Goal: Task Accomplishment & Management: Use online tool/utility

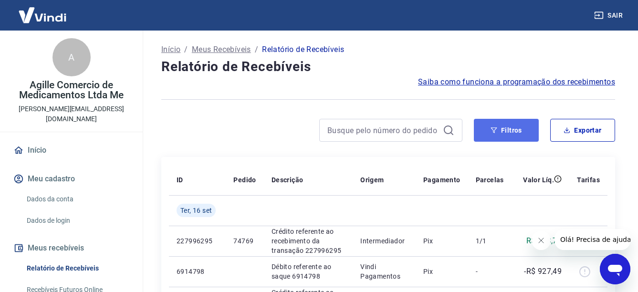
click at [500, 130] on button "Filtros" at bounding box center [506, 130] width 65 height 23
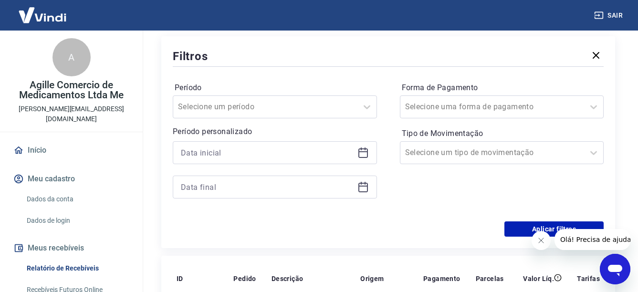
scroll to position [143, 0]
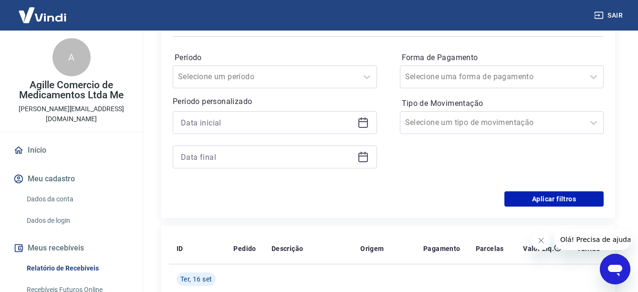
click at [364, 123] on icon at bounding box center [362, 122] width 11 height 11
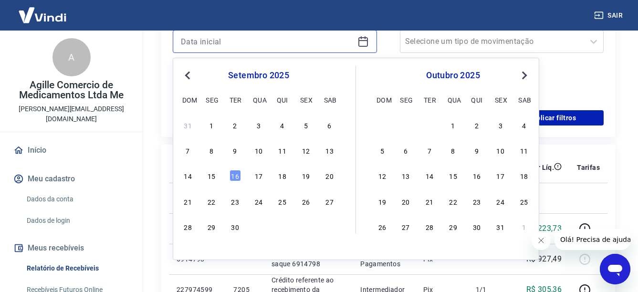
scroll to position [239, 0]
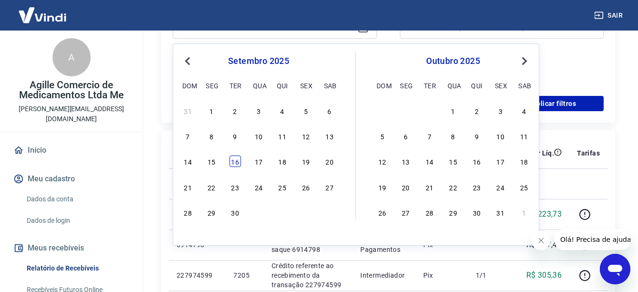
click at [237, 162] on div "16" at bounding box center [235, 161] width 11 height 11
type input "[DATE]"
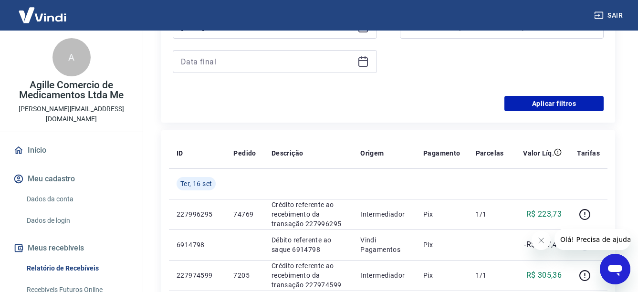
click at [237, 162] on th "Pedido" at bounding box center [245, 153] width 38 height 31
click at [365, 61] on icon at bounding box center [363, 60] width 10 height 1
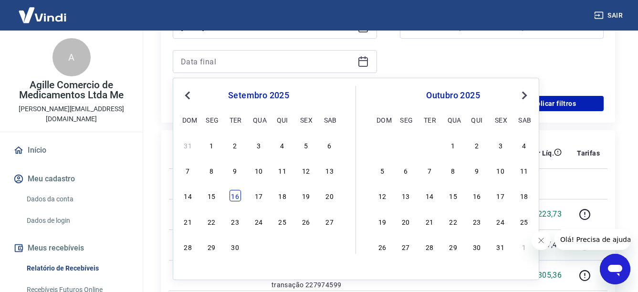
click at [237, 192] on div "16" at bounding box center [235, 195] width 11 height 11
type input "[DATE]"
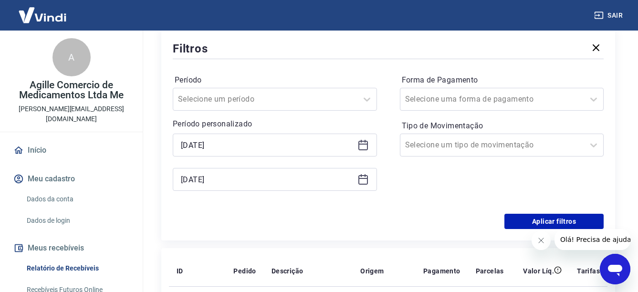
scroll to position [95, 0]
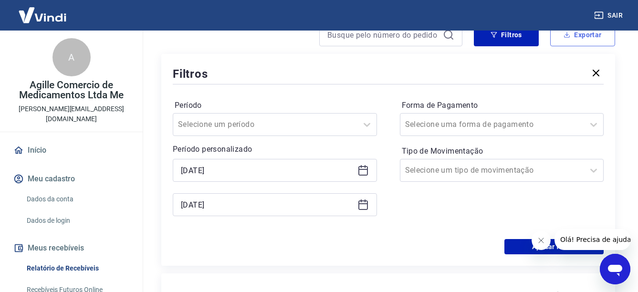
click at [599, 39] on button "Exportar" at bounding box center [582, 34] width 65 height 23
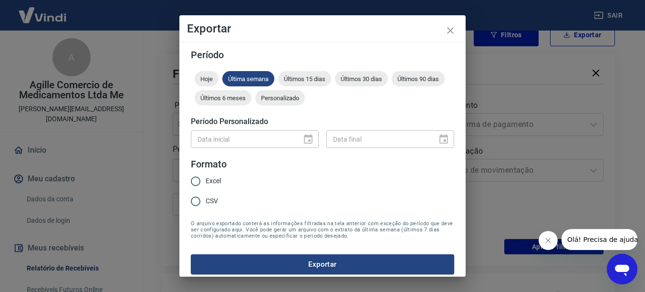
click at [198, 184] on input "Excel" at bounding box center [196, 181] width 20 height 20
radio input "true"
click at [328, 268] on button "Exportar" at bounding box center [322, 264] width 263 height 20
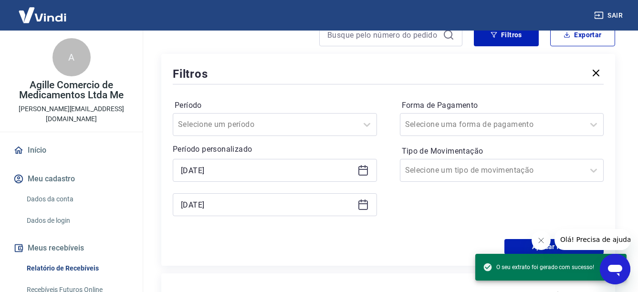
click at [238, 238] on div "Período Selecione um período Período personalizado Selected date: [DATE] [DATE]…" at bounding box center [388, 162] width 431 height 153
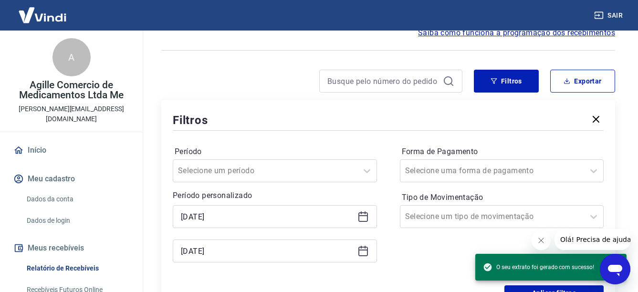
scroll to position [48, 0]
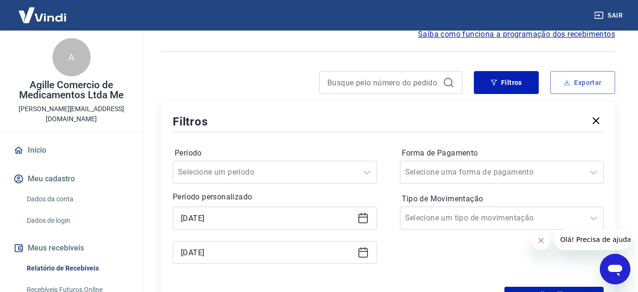
click at [576, 81] on button "Exportar" at bounding box center [582, 82] width 65 height 23
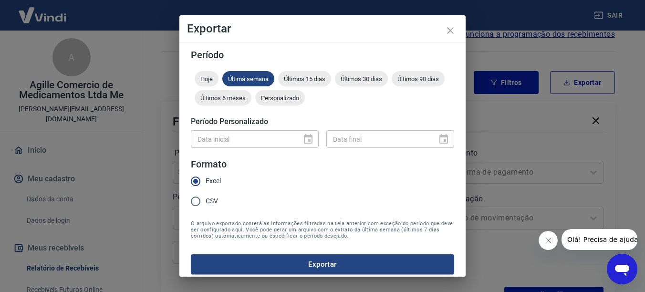
click at [497, 116] on div "Exportar Período Hoje Última semana Últimos 15 dias Últimos 30 dias Últimos 90 …" at bounding box center [322, 146] width 645 height 292
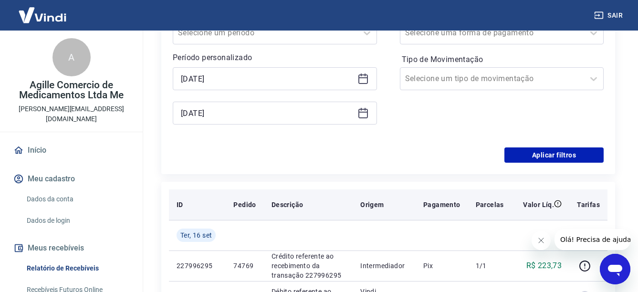
scroll to position [191, 0]
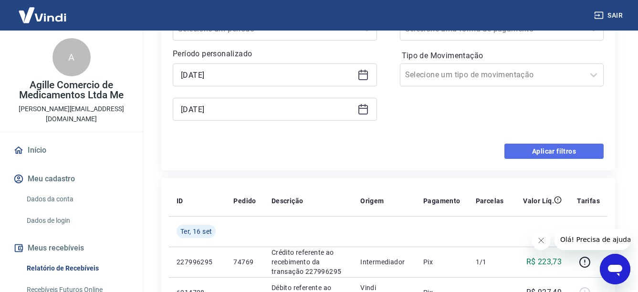
click at [551, 146] on button "Aplicar filtros" at bounding box center [554, 151] width 99 height 15
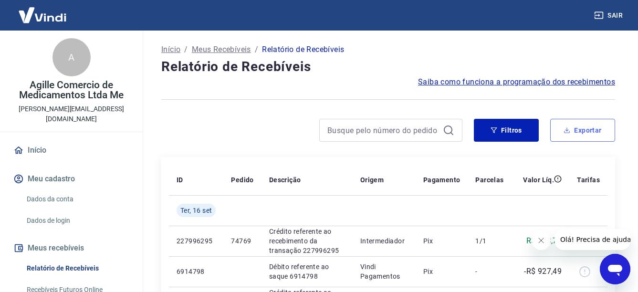
click at [578, 130] on button "Exportar" at bounding box center [582, 130] width 65 height 23
type input "[DATE]"
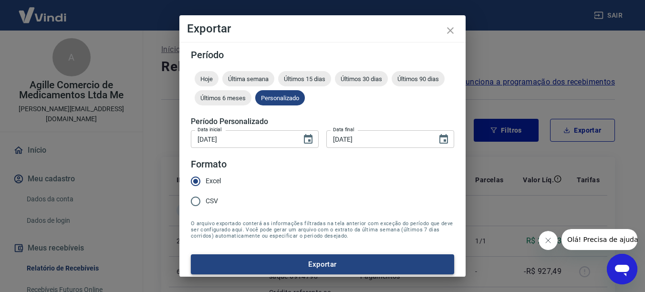
click at [355, 267] on button "Exportar" at bounding box center [322, 264] width 263 height 20
